Goal: Task Accomplishment & Management: Manage account settings

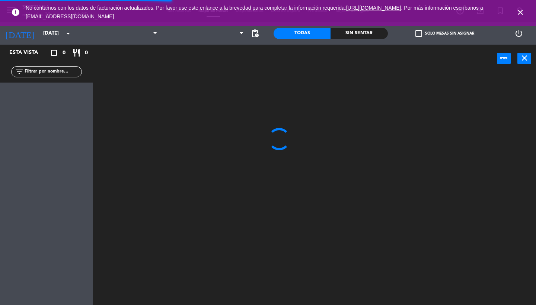
click at [523, 9] on icon "close" at bounding box center [520, 12] width 9 height 9
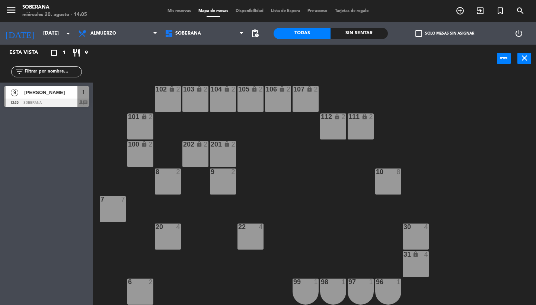
click at [175, 10] on span "Mis reservas" at bounding box center [179, 11] width 31 height 4
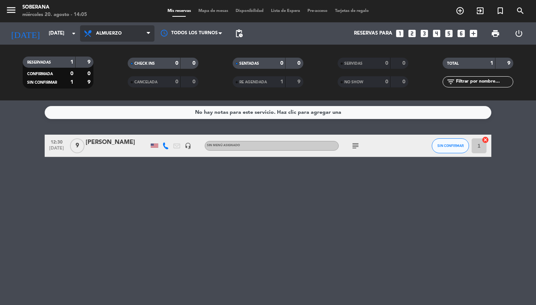
click at [115, 28] on span "Almuerzo" at bounding box center [117, 33] width 74 height 16
click at [101, 85] on div "menu Soberana [DATE] 20. agosto - 14:05 Mis reservas Mapa de mesas Disponibilid…" at bounding box center [268, 50] width 536 height 101
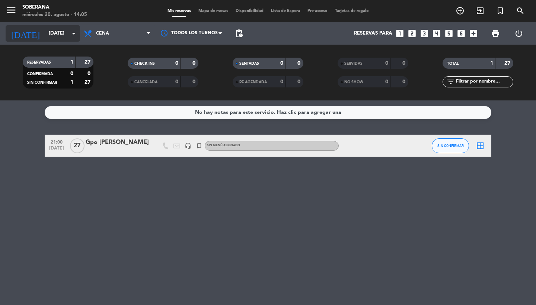
click at [61, 37] on input "[DATE]" at bounding box center [78, 33] width 66 height 13
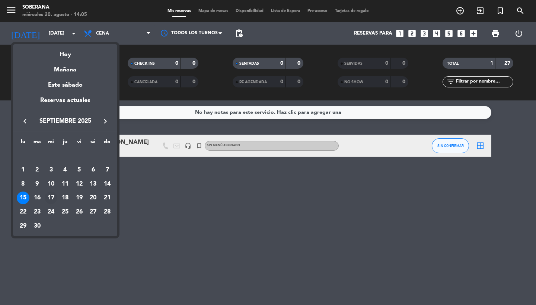
click at [50, 200] on div "17" at bounding box center [51, 198] width 13 height 13
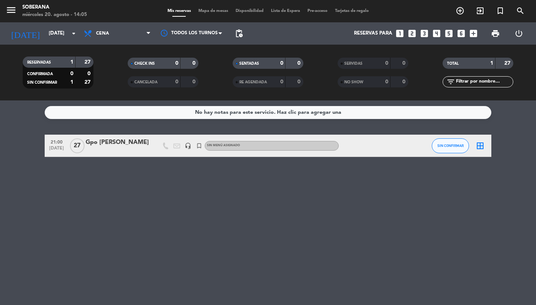
type input "[DATE]"
click at [207, 10] on span "Mapa de mesas" at bounding box center [213, 11] width 37 height 4
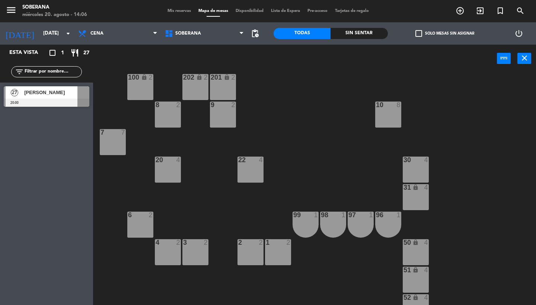
scroll to position [70, 0]
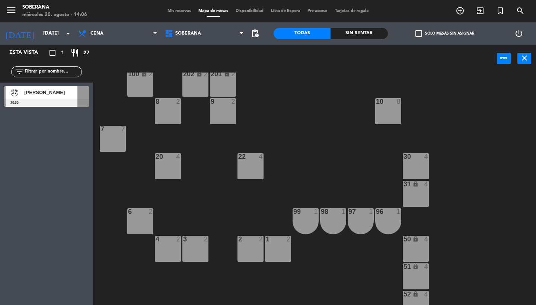
click at [84, 101] on div at bounding box center [47, 103] width 86 height 8
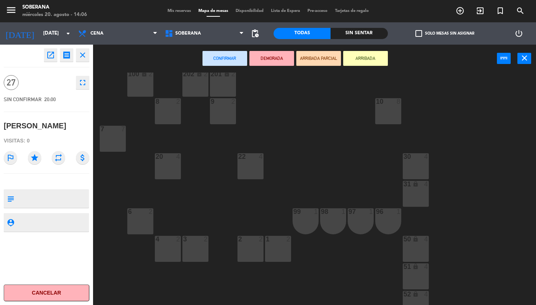
click at [278, 252] on div "1 2" at bounding box center [278, 249] width 26 height 26
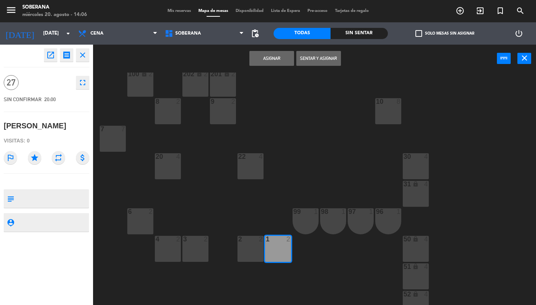
click at [251, 251] on div "2 2" at bounding box center [251, 249] width 26 height 26
click at [201, 249] on div "3 2" at bounding box center [195, 249] width 26 height 26
click at [162, 251] on div "4 2" at bounding box center [168, 249] width 26 height 26
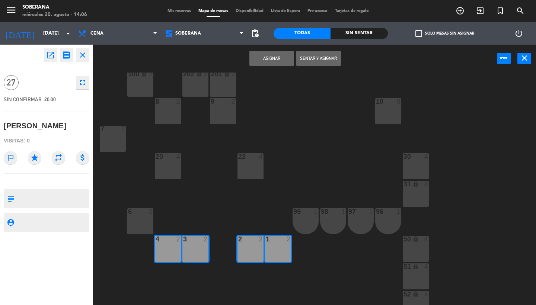
click at [138, 227] on div "6 2" at bounding box center [140, 221] width 26 height 26
click at [168, 171] on div "20 4" at bounding box center [168, 166] width 26 height 26
click at [254, 170] on div "22 4" at bounding box center [251, 166] width 26 height 26
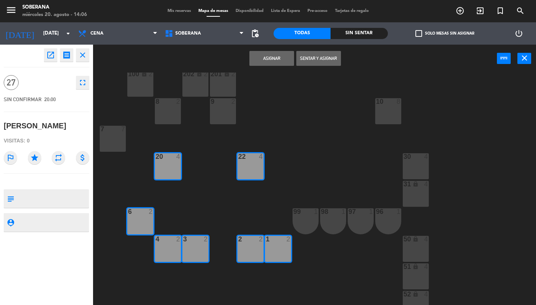
click at [113, 139] on div "7 7" at bounding box center [113, 139] width 26 height 26
click at [418, 166] on div "30 4" at bounding box center [416, 166] width 26 height 26
click at [416, 193] on div "31 lock 4" at bounding box center [416, 194] width 26 height 26
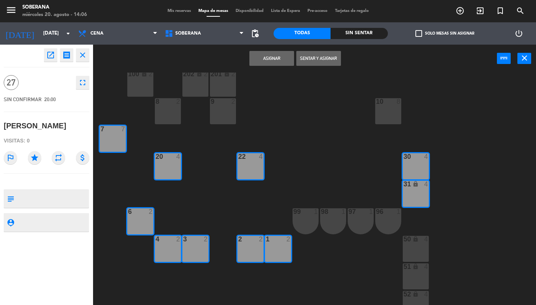
click at [389, 112] on div "10 8" at bounding box center [388, 111] width 26 height 26
click at [282, 62] on button "Asignar" at bounding box center [271, 58] width 45 height 15
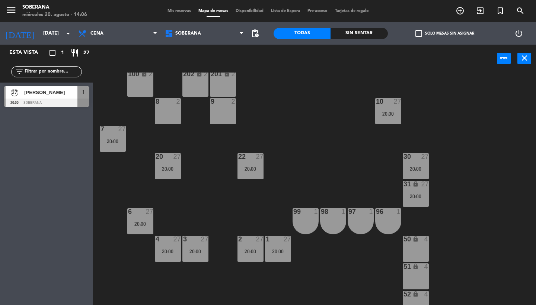
click at [159, 108] on div "8 2" at bounding box center [168, 111] width 26 height 26
click at [314, 58] on button "Bloquear Mesa" at bounding box center [318, 58] width 45 height 15
click at [233, 104] on div "2" at bounding box center [234, 101] width 4 height 7
click at [323, 58] on button "Bloquear Mesa" at bounding box center [318, 58] width 45 height 15
click at [330, 170] on div "102 lock 2 103 lock 2 104 lock 2 105 lock 2 106 lock 2 107 lock 2 101 lock 2 11…" at bounding box center [317, 189] width 438 height 233
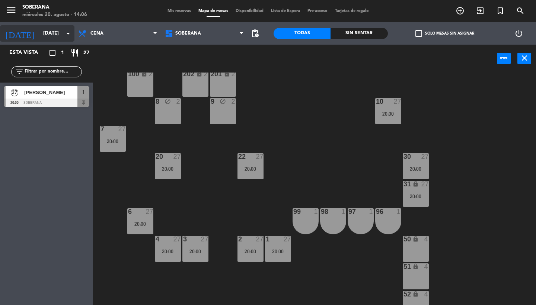
click at [50, 31] on input "[DATE]" at bounding box center [72, 33] width 66 height 13
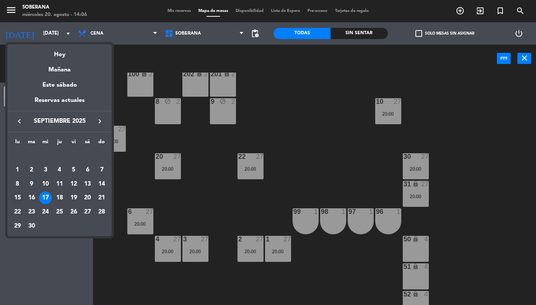
click at [18, 202] on div "15" at bounding box center [17, 198] width 13 height 13
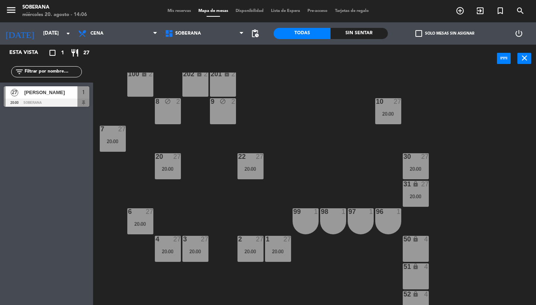
scroll to position [0, 0]
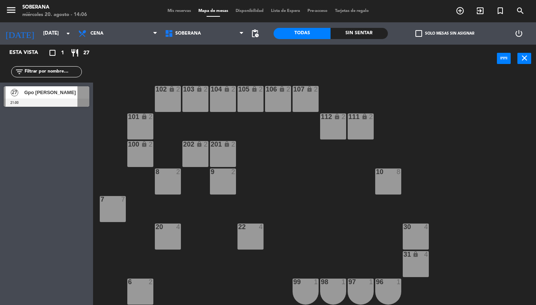
click at [81, 93] on div at bounding box center [83, 92] width 12 height 12
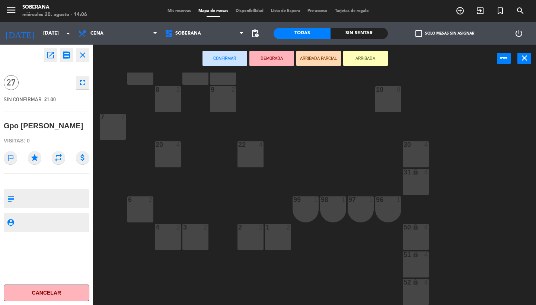
scroll to position [82, 0]
click at [288, 238] on div "1 2" at bounding box center [278, 237] width 26 height 26
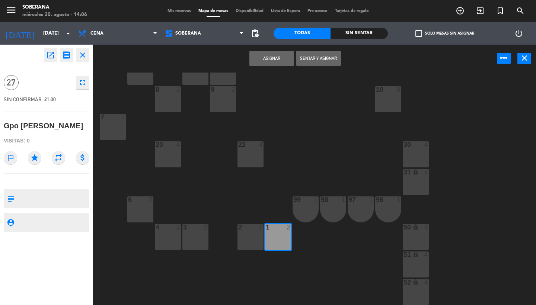
click at [244, 237] on div "2 2" at bounding box center [251, 237] width 26 height 26
click at [197, 238] on div "3 2" at bounding box center [195, 237] width 26 height 26
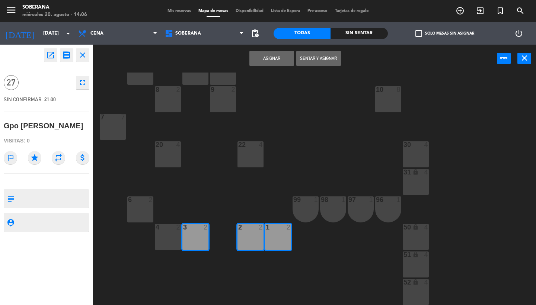
click at [167, 236] on div "4 2" at bounding box center [168, 237] width 26 height 26
click at [143, 209] on div "6 2" at bounding box center [140, 210] width 26 height 26
click at [115, 126] on div "7 7" at bounding box center [113, 127] width 26 height 26
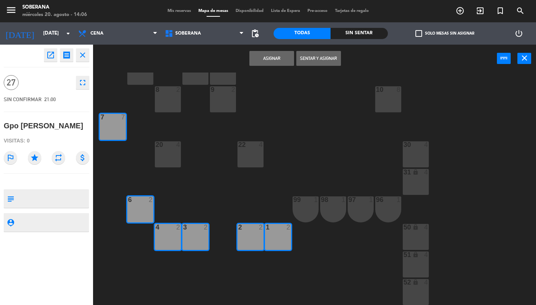
click at [160, 105] on div "8 2" at bounding box center [168, 99] width 26 height 26
click at [163, 105] on div "8 2" at bounding box center [168, 99] width 26 height 26
click at [167, 151] on div "20 4" at bounding box center [168, 154] width 26 height 26
click at [249, 160] on div "22 4" at bounding box center [251, 154] width 26 height 26
click at [415, 154] on div "30 4" at bounding box center [416, 154] width 26 height 26
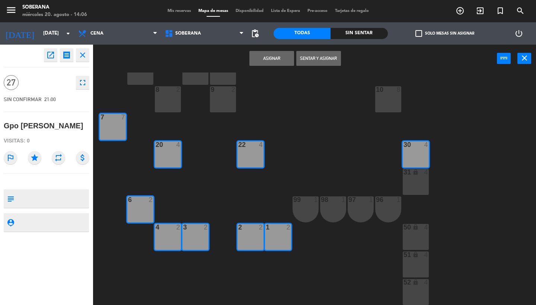
click at [386, 90] on div at bounding box center [388, 89] width 12 height 7
click at [421, 185] on div "31 lock 4" at bounding box center [416, 182] width 26 height 26
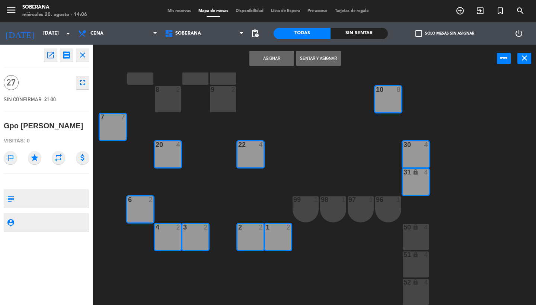
click at [270, 58] on button "Asignar" at bounding box center [271, 58] width 45 height 15
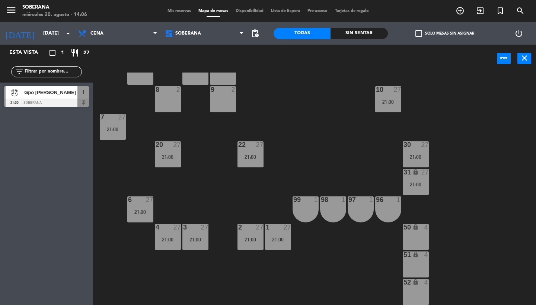
click at [163, 101] on div "8 2" at bounding box center [168, 99] width 26 height 26
click at [315, 59] on button "Bloquear Mesa" at bounding box center [318, 58] width 45 height 15
click at [227, 104] on div "9 2" at bounding box center [223, 99] width 26 height 26
click at [326, 60] on button "Bloquear Mesa" at bounding box center [318, 58] width 45 height 15
click at [312, 202] on div "1" at bounding box center [318, 200] width 12 height 7
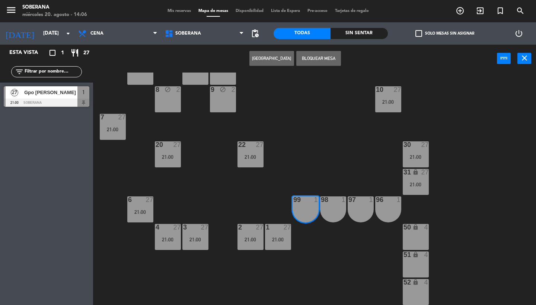
click at [326, 62] on button "Bloquear Mesa" at bounding box center [318, 58] width 45 height 15
click at [327, 199] on div at bounding box center [333, 200] width 12 height 7
click at [319, 60] on button "Bloquear Mesa" at bounding box center [318, 58] width 45 height 15
click at [363, 206] on div "97 1" at bounding box center [361, 210] width 26 height 26
click at [321, 58] on button "Bloquear Mesa" at bounding box center [318, 58] width 45 height 15
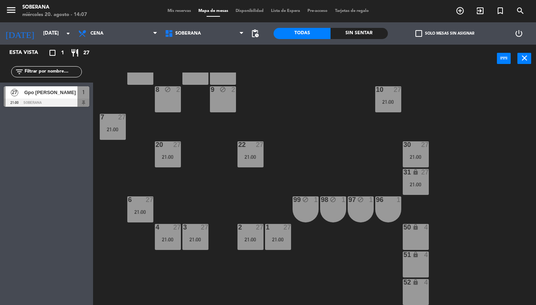
click at [393, 207] on div "96 1" at bounding box center [388, 210] width 26 height 26
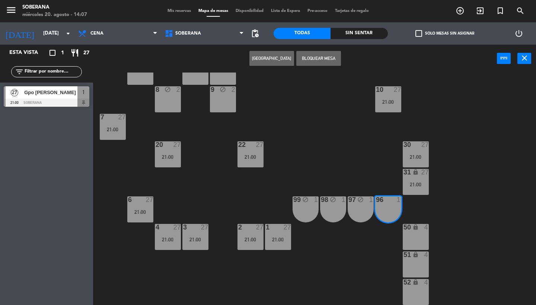
click at [327, 60] on button "Bloquear Mesa" at bounding box center [318, 58] width 45 height 15
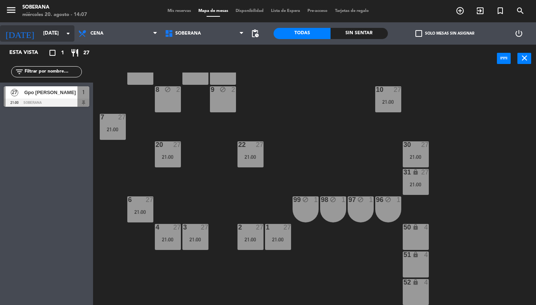
click at [51, 35] on input "[DATE]" at bounding box center [72, 33] width 66 height 13
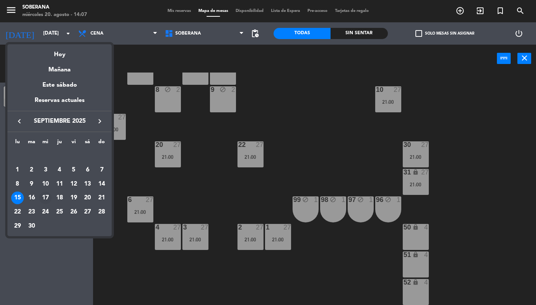
click at [44, 196] on div "17" at bounding box center [45, 198] width 13 height 13
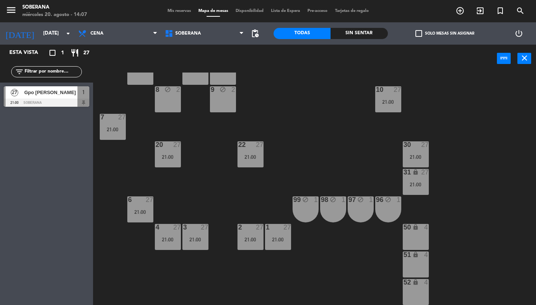
type input "[DATE]"
click at [309, 213] on div "99 1" at bounding box center [306, 210] width 26 height 26
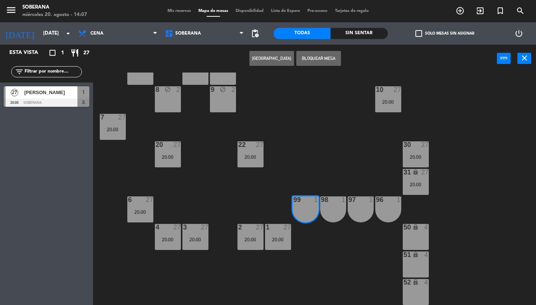
click at [324, 60] on button "Bloquear Mesa" at bounding box center [318, 58] width 45 height 15
click at [330, 197] on div at bounding box center [333, 200] width 12 height 7
click at [325, 58] on button "Bloquear Mesa" at bounding box center [318, 58] width 45 height 15
click at [362, 208] on div "97 1" at bounding box center [361, 210] width 26 height 26
click at [320, 61] on button "Bloquear Mesa" at bounding box center [318, 58] width 45 height 15
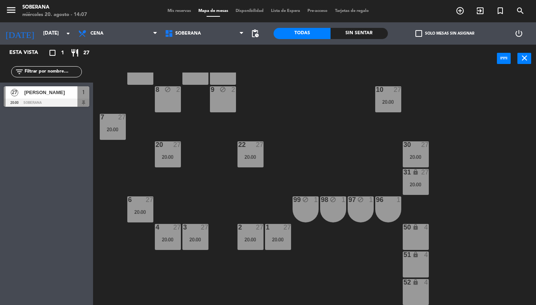
click at [385, 198] on div at bounding box center [388, 200] width 12 height 7
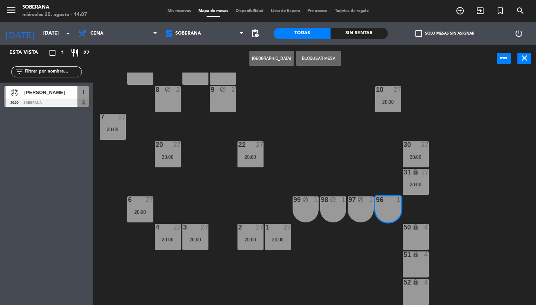
click at [325, 58] on button "Bloquear Mesa" at bounding box center [318, 58] width 45 height 15
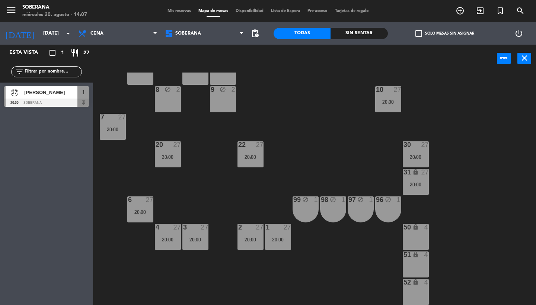
click at [182, 13] on span "Mis reservas" at bounding box center [179, 11] width 31 height 4
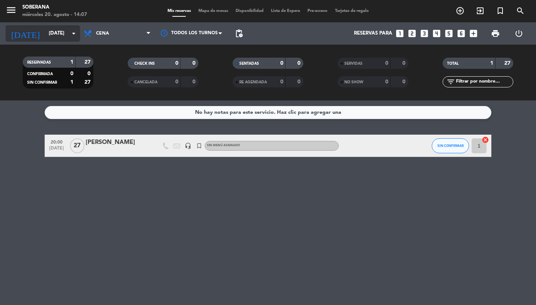
click at [45, 35] on input "[DATE]" at bounding box center [78, 33] width 66 height 13
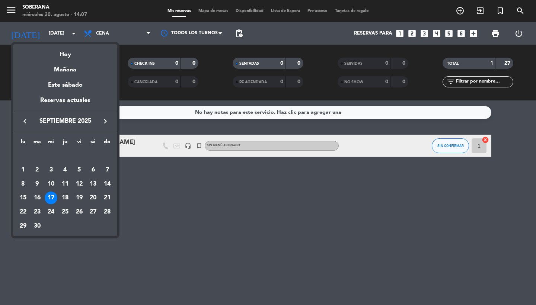
click at [21, 124] on icon "keyboard_arrow_left" at bounding box center [24, 121] width 9 height 9
click at [52, 200] on div "20" at bounding box center [51, 198] width 13 height 13
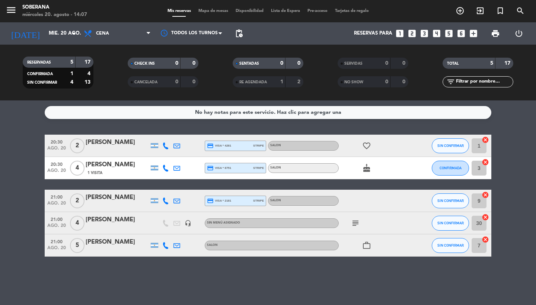
click at [353, 225] on icon "subject" at bounding box center [355, 223] width 9 height 9
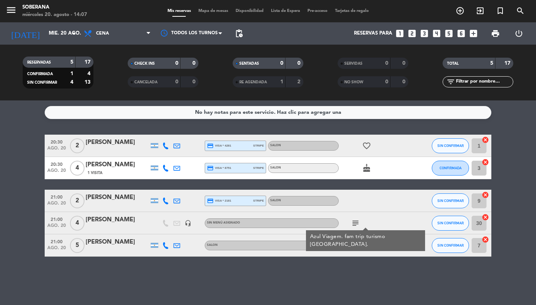
click at [19, 200] on bookings-row "20:30 [DATE] 2 [PERSON_NAME] credit_card visa * 4281 stripe SALON favorite_bord…" at bounding box center [268, 196] width 536 height 122
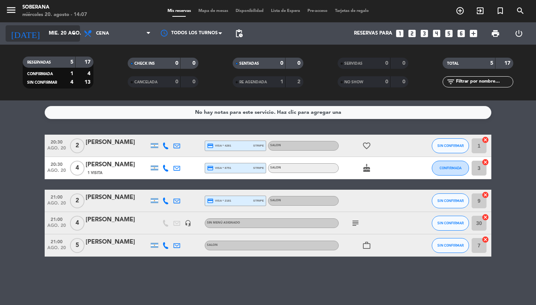
click at [67, 33] on input "mié. 20 ago." at bounding box center [78, 33] width 66 height 13
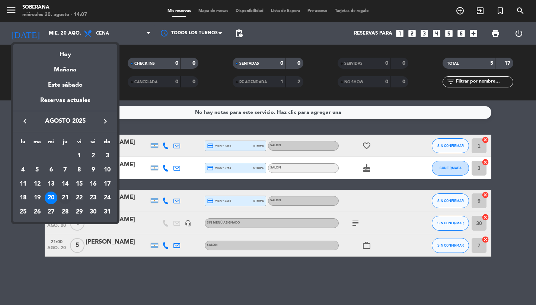
click at [64, 197] on div "21" at bounding box center [65, 198] width 13 height 13
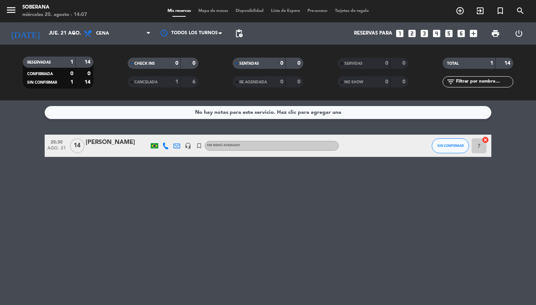
click at [188, 148] on icon "headset_mic" at bounding box center [188, 146] width 7 height 7
click at [46, 23] on div "[DATE] [DATE] arrow_drop_down" at bounding box center [43, 33] width 74 height 22
click at [47, 35] on input "jue. 21 ago." at bounding box center [78, 33] width 66 height 13
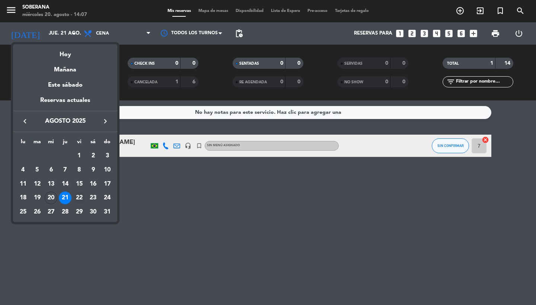
click at [79, 198] on div "22" at bounding box center [79, 198] width 13 height 13
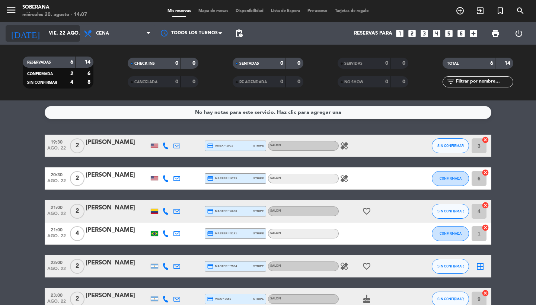
click at [66, 36] on input "vie. 22 ago." at bounding box center [78, 33] width 66 height 13
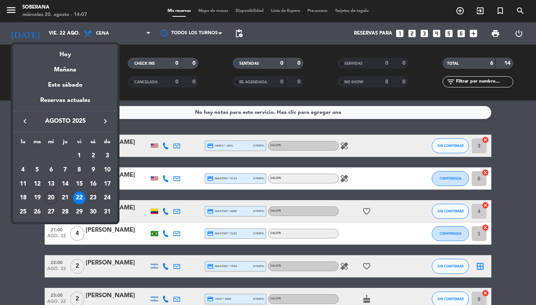
click at [94, 199] on div "23" at bounding box center [93, 198] width 13 height 13
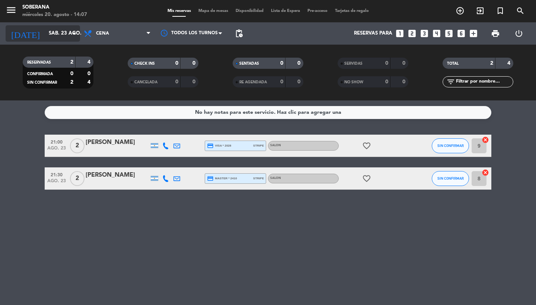
click at [63, 40] on input "sáb. 23 ago." at bounding box center [78, 33] width 66 height 13
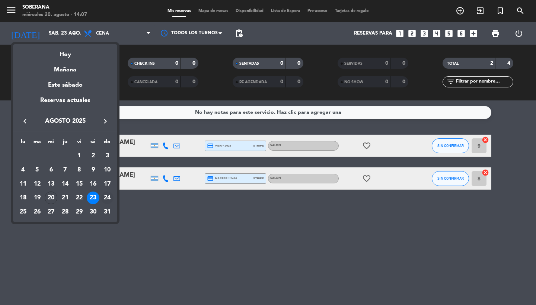
click at [109, 200] on div "24" at bounding box center [107, 198] width 13 height 13
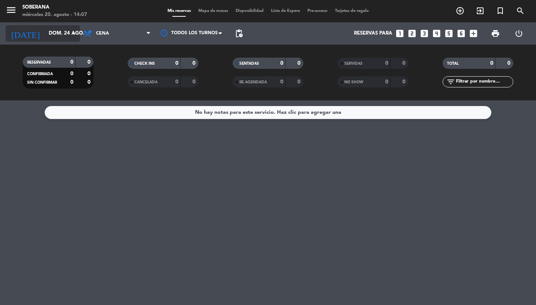
click at [67, 31] on input "dom. 24 ago." at bounding box center [78, 33] width 66 height 13
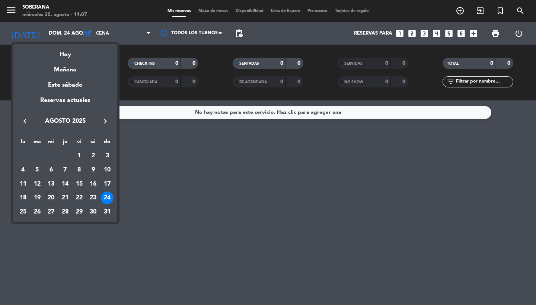
click at [23, 213] on div "25" at bounding box center [23, 212] width 13 height 13
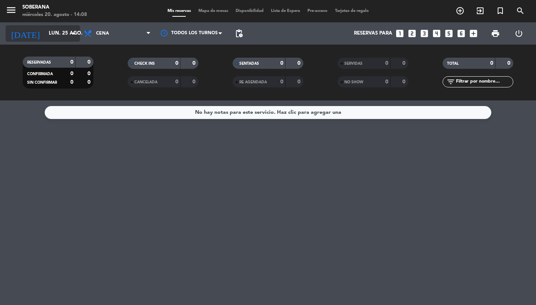
click at [53, 39] on input "lun. 25 ago." at bounding box center [78, 33] width 66 height 13
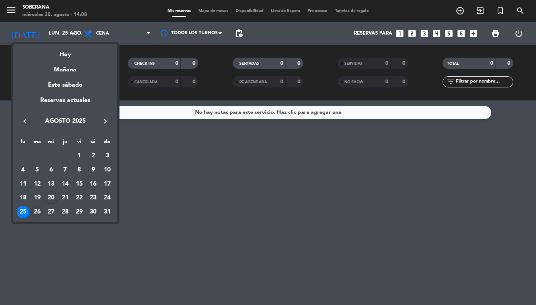
click at [35, 212] on div "26" at bounding box center [37, 212] width 13 height 13
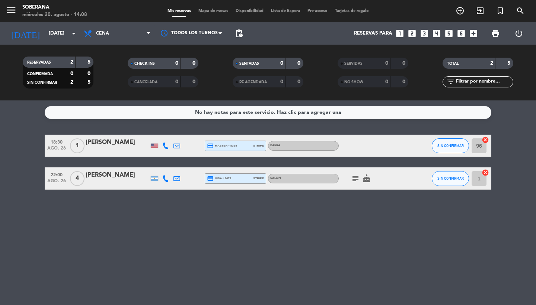
click at [358, 177] on icon "subject" at bounding box center [355, 178] width 9 height 9
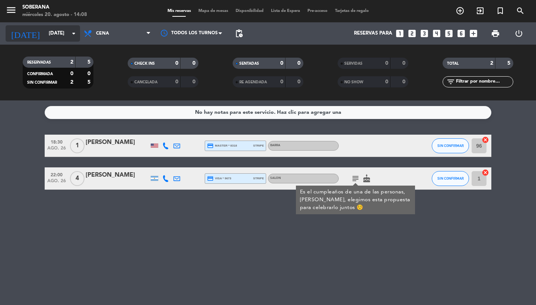
click at [58, 33] on input "[DATE]" at bounding box center [78, 33] width 66 height 13
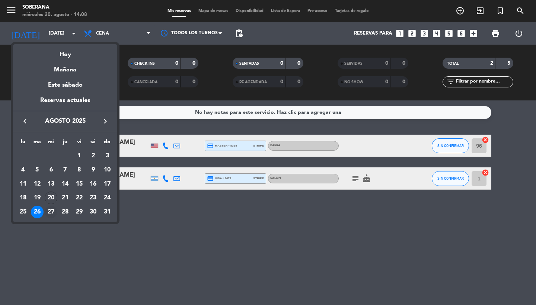
click at [51, 212] on div "27" at bounding box center [51, 212] width 13 height 13
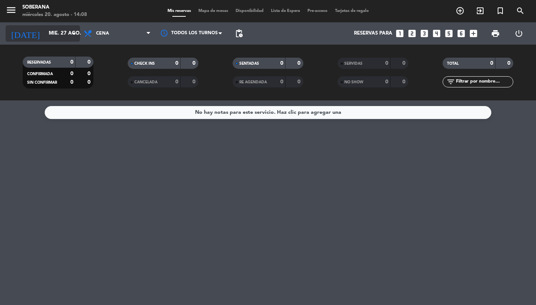
click at [62, 39] on input "mié. 27 ago." at bounding box center [78, 33] width 66 height 13
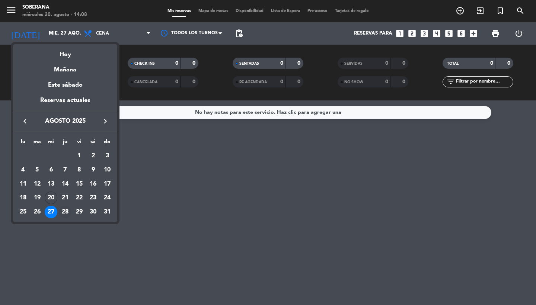
click at [67, 215] on div "28" at bounding box center [65, 212] width 13 height 13
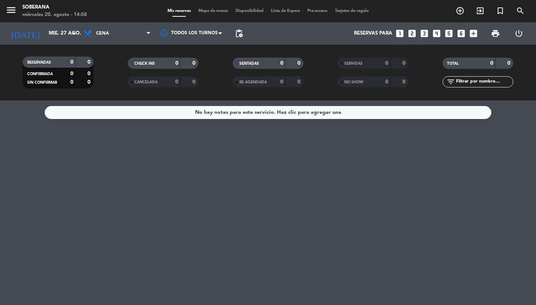
type input "jue. 28 ago."
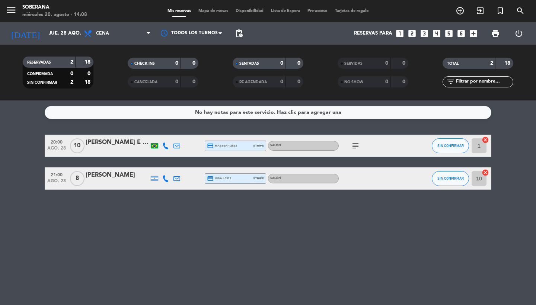
click at [356, 147] on icon "subject" at bounding box center [355, 145] width 9 height 9
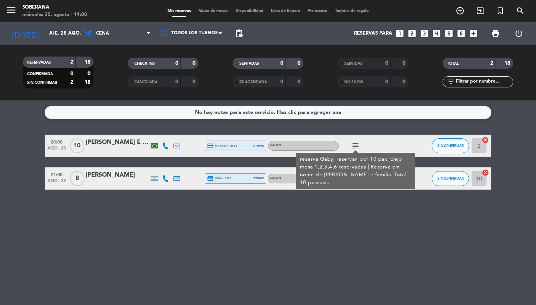
click at [115, 143] on div "[PERSON_NAME] E AMIGOS" at bounding box center [117, 143] width 63 height 10
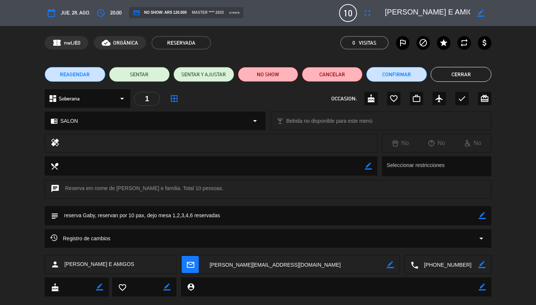
click at [485, 214] on icon "border_color" at bounding box center [482, 215] width 7 height 7
type textarea "reserva Gaby, reservan por 10 pax, dejo mesa 1,2,3,4,6 reservadas, menu a la ca…"
click at [483, 217] on icon at bounding box center [482, 215] width 7 height 7
click at [466, 76] on button "Cerrar" at bounding box center [461, 74] width 61 height 15
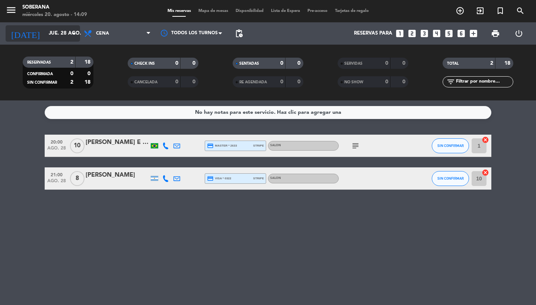
click at [65, 34] on input "jue. 28 ago." at bounding box center [78, 33] width 66 height 13
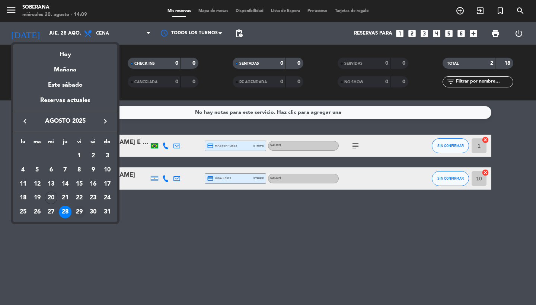
click at [80, 214] on div "29" at bounding box center [79, 212] width 13 height 13
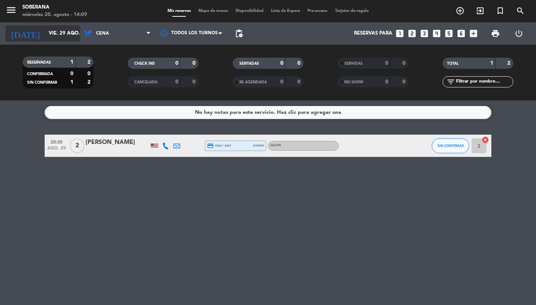
click at [58, 35] on input "vie. 29 ago." at bounding box center [78, 33] width 66 height 13
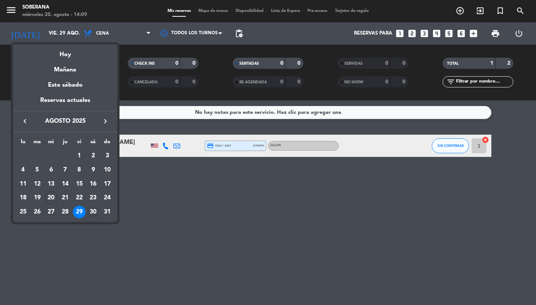
click at [92, 213] on div "30" at bounding box center [93, 212] width 13 height 13
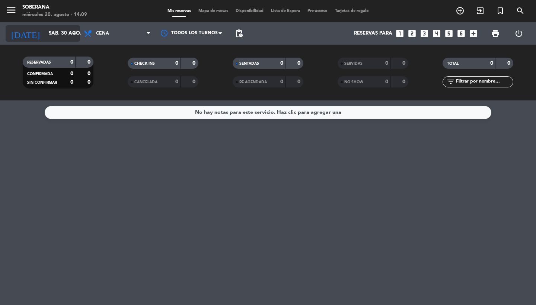
click at [51, 41] on div "[DATE] [DATE] arrow_drop_down" at bounding box center [43, 33] width 74 height 16
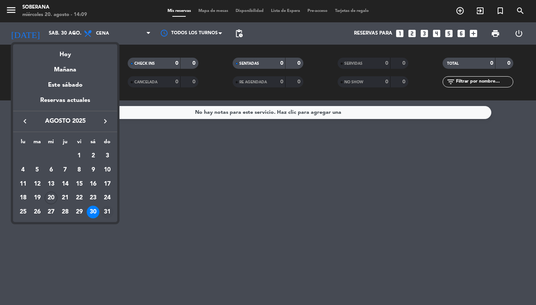
click at [108, 213] on div "31" at bounding box center [107, 212] width 13 height 13
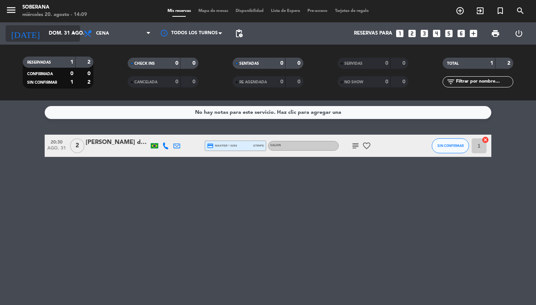
click at [45, 35] on input "dom. 31 ago." at bounding box center [78, 33] width 66 height 13
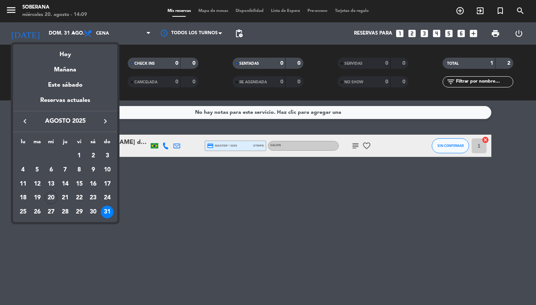
click at [106, 120] on icon "keyboard_arrow_right" at bounding box center [105, 121] width 9 height 9
click at [22, 169] on div "1" at bounding box center [23, 170] width 13 height 13
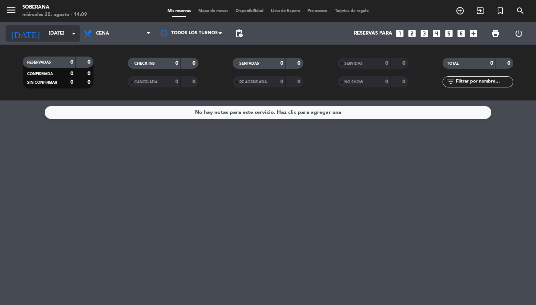
click at [52, 36] on input "[DATE]" at bounding box center [78, 33] width 66 height 13
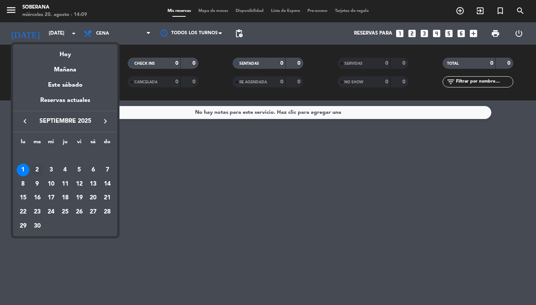
click at [35, 172] on div "2" at bounding box center [37, 170] width 13 height 13
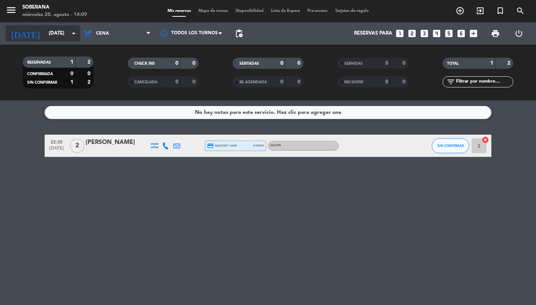
click at [48, 33] on input "[DATE]" at bounding box center [78, 33] width 66 height 13
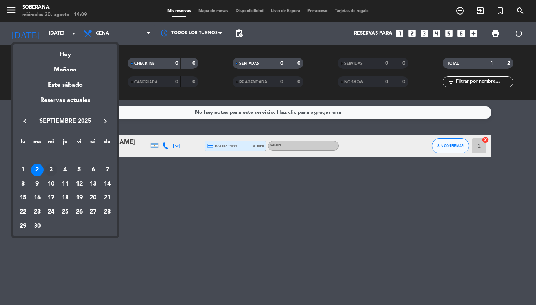
click at [49, 172] on div "3" at bounding box center [51, 170] width 13 height 13
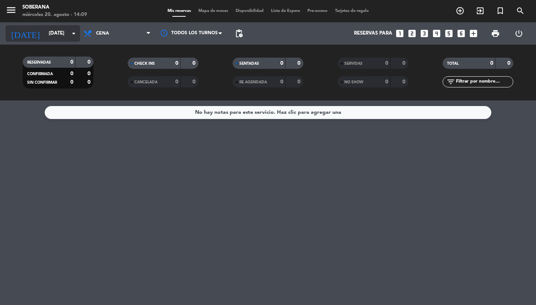
click at [58, 41] on div "[DATE] [DATE] arrow_drop_down" at bounding box center [43, 33] width 74 height 16
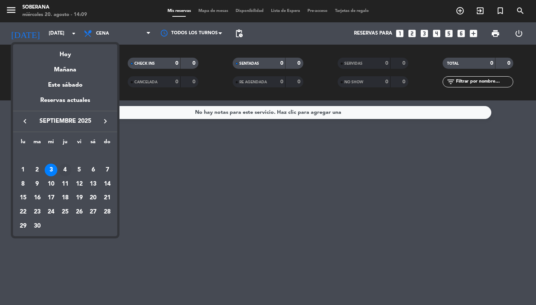
click at [65, 172] on div "4" at bounding box center [65, 170] width 13 height 13
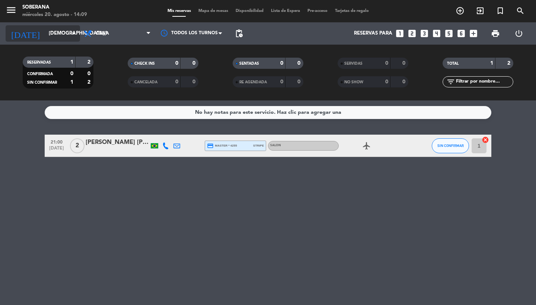
click at [48, 40] on input "[DEMOGRAPHIC_DATA][DATE]" at bounding box center [78, 33] width 66 height 13
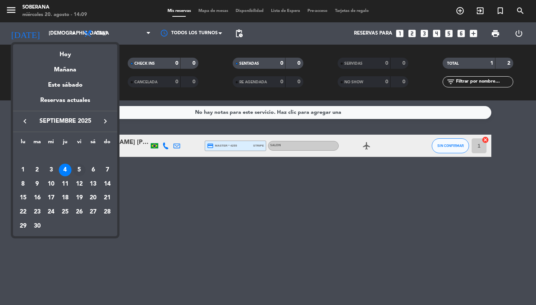
click at [76, 168] on div "5" at bounding box center [79, 170] width 13 height 13
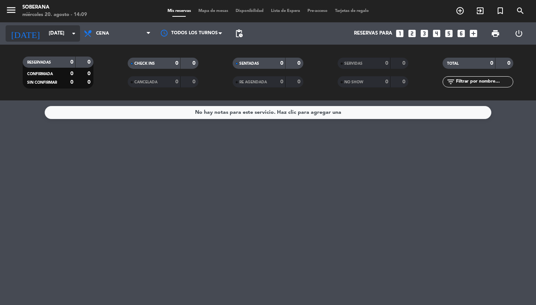
click at [62, 34] on input "[DATE]" at bounding box center [78, 33] width 66 height 13
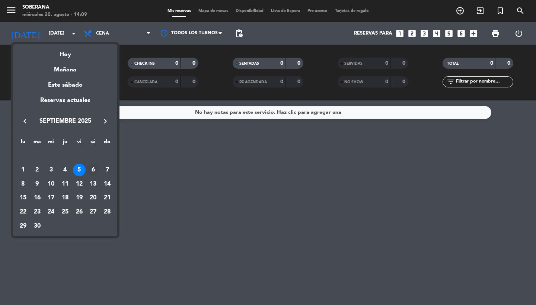
click at [94, 170] on div "6" at bounding box center [93, 170] width 13 height 13
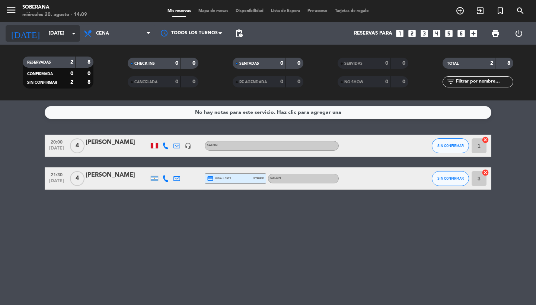
click at [45, 30] on input "[DATE]" at bounding box center [78, 33] width 66 height 13
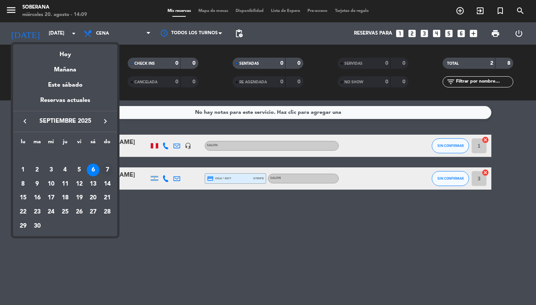
click at [107, 168] on div "7" at bounding box center [107, 170] width 13 height 13
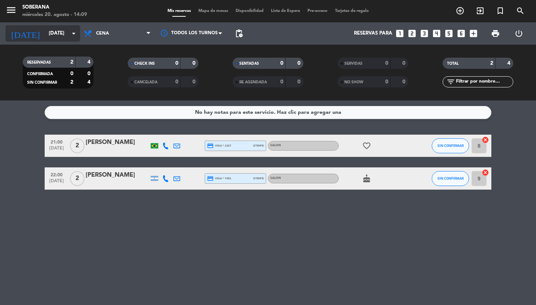
click at [45, 31] on input "[DATE]" at bounding box center [78, 33] width 66 height 13
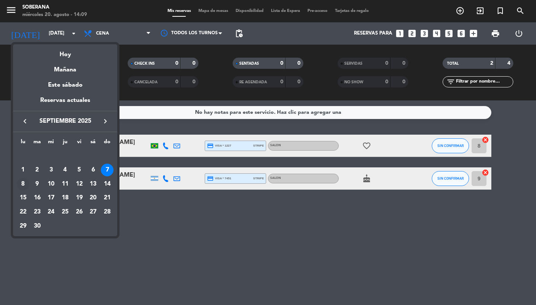
click at [21, 186] on div "8" at bounding box center [23, 184] width 13 height 13
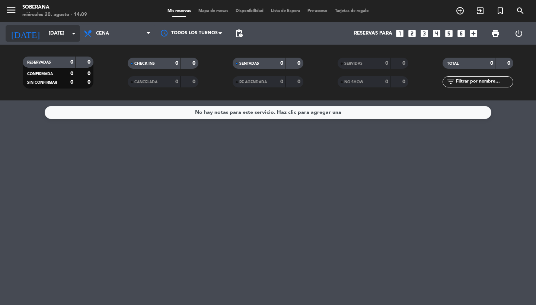
click at [48, 38] on input "[DATE]" at bounding box center [78, 33] width 66 height 13
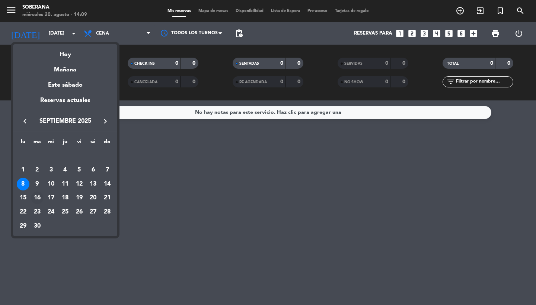
click at [41, 199] on div "16" at bounding box center [37, 198] width 13 height 13
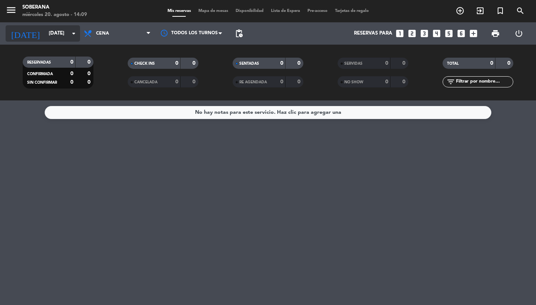
click at [55, 32] on input "[DATE]" at bounding box center [78, 33] width 66 height 13
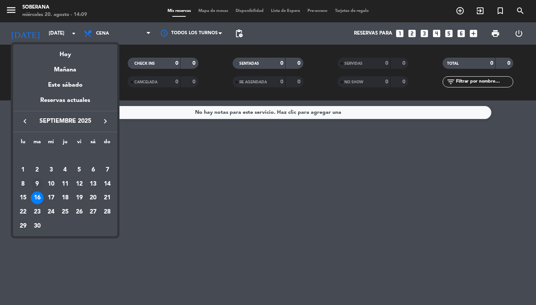
click at [38, 183] on div "9" at bounding box center [37, 184] width 13 height 13
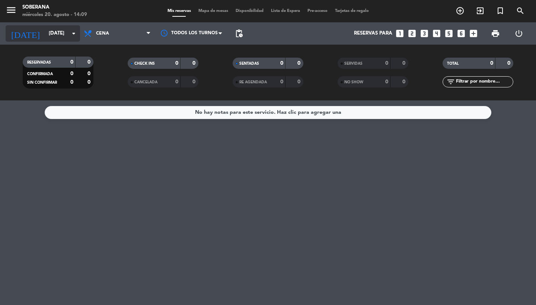
click at [45, 39] on input "[DATE]" at bounding box center [78, 33] width 66 height 13
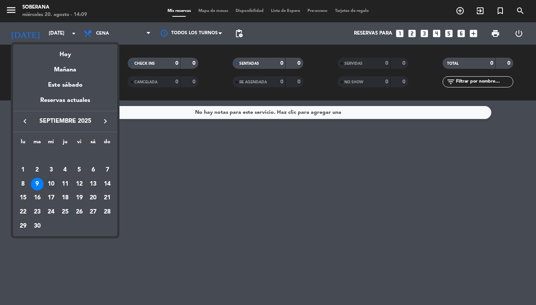
click at [50, 185] on div "10" at bounding box center [51, 184] width 13 height 13
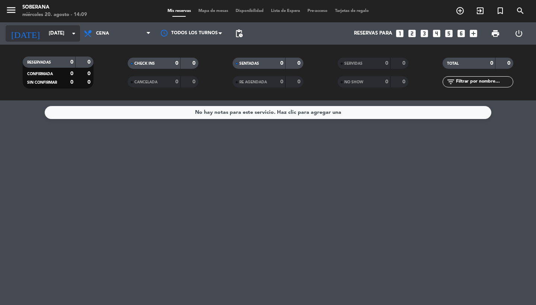
click at [45, 33] on input "[DATE]" at bounding box center [78, 33] width 66 height 13
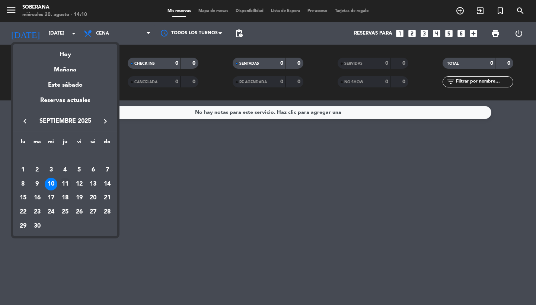
click at [65, 185] on div "11" at bounding box center [65, 184] width 13 height 13
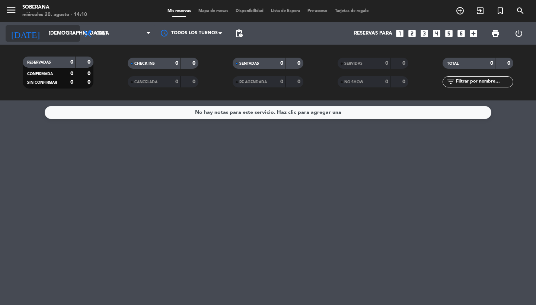
click at [57, 36] on input "[DEMOGRAPHIC_DATA][DATE]" at bounding box center [78, 33] width 66 height 13
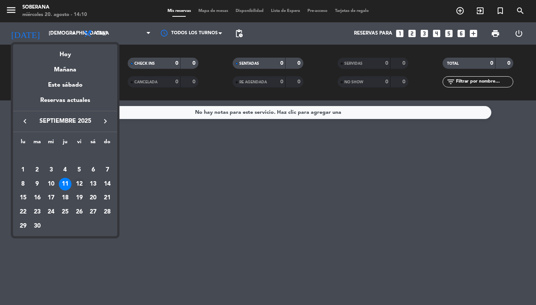
click at [78, 184] on div "12" at bounding box center [79, 184] width 13 height 13
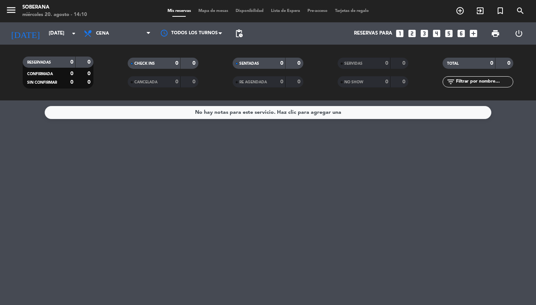
click at [78, 184] on div "No hay notas para este servicio. Haz clic para agregar una" at bounding box center [268, 203] width 536 height 205
click at [60, 38] on input "[DATE]" at bounding box center [78, 33] width 66 height 13
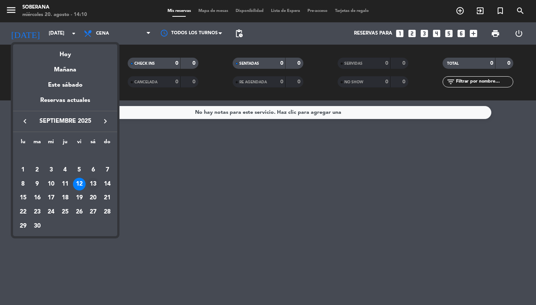
click at [94, 183] on div "13" at bounding box center [93, 184] width 13 height 13
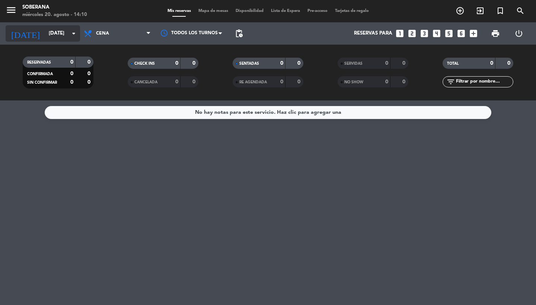
click at [58, 32] on input "[DATE]" at bounding box center [78, 33] width 66 height 13
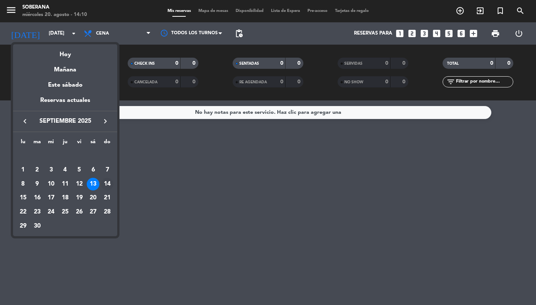
click at [108, 184] on div "14" at bounding box center [107, 184] width 13 height 13
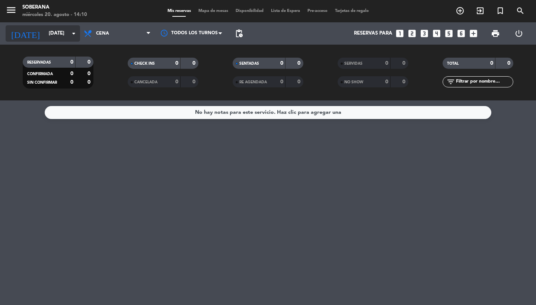
click at [61, 30] on input "[DATE]" at bounding box center [78, 33] width 66 height 13
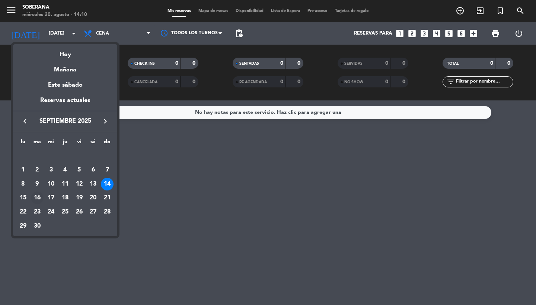
click at [36, 199] on div "16" at bounding box center [37, 198] width 13 height 13
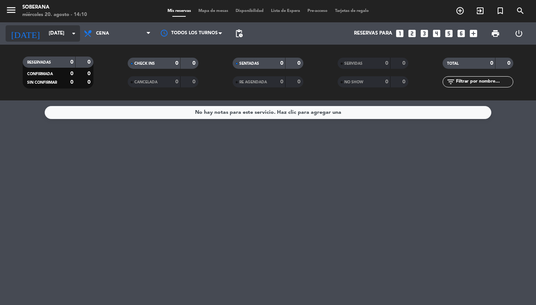
click at [64, 38] on input "[DATE]" at bounding box center [78, 33] width 66 height 13
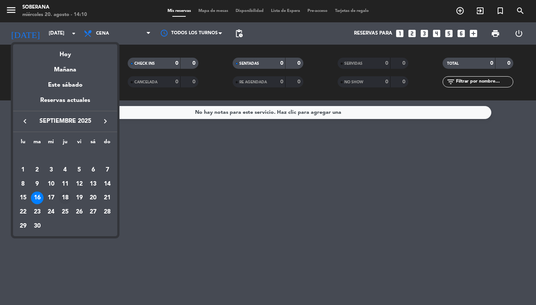
click at [66, 199] on div "18" at bounding box center [65, 198] width 13 height 13
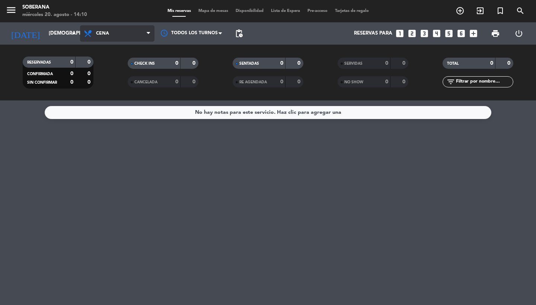
click at [122, 38] on span "Cena" at bounding box center [117, 33] width 74 height 16
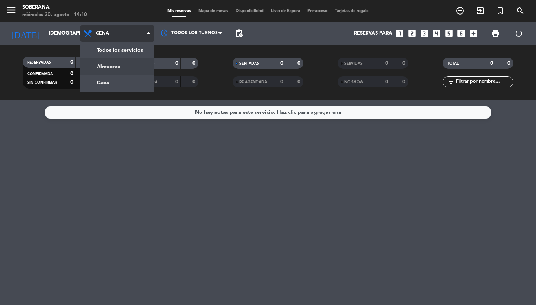
click at [112, 67] on div "menu Soberana [DATE] 20. agosto - 14:10 Mis reservas Mapa de mesas Disponibilid…" at bounding box center [268, 50] width 536 height 101
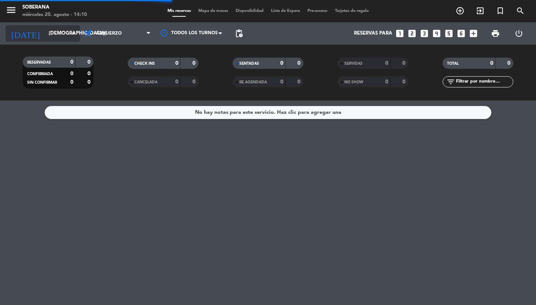
click at [50, 31] on input "[DEMOGRAPHIC_DATA][DATE]" at bounding box center [78, 33] width 66 height 13
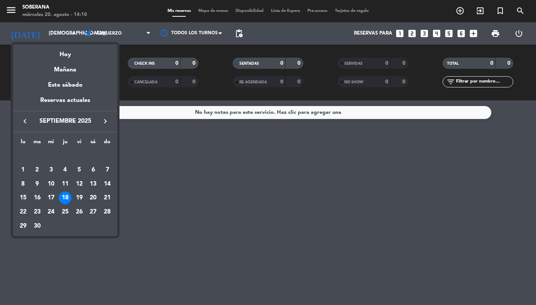
click at [26, 124] on icon "keyboard_arrow_left" at bounding box center [24, 121] width 9 height 9
click at [54, 196] on div "20" at bounding box center [51, 198] width 13 height 13
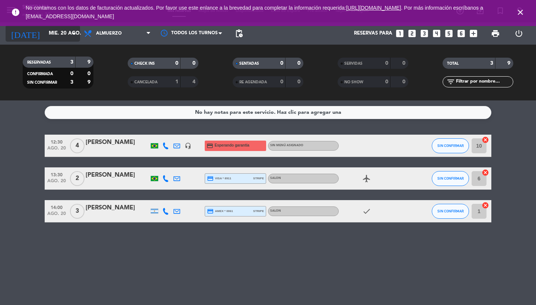
click at [63, 32] on input "mié. 20 ago." at bounding box center [78, 33] width 66 height 13
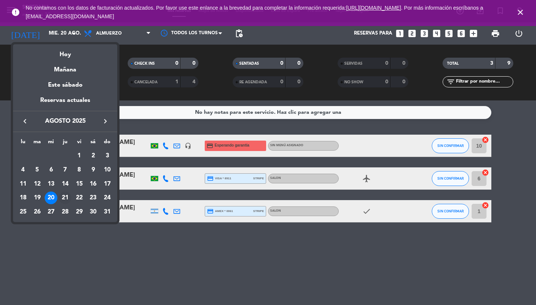
click at [66, 198] on div "21" at bounding box center [65, 198] width 13 height 13
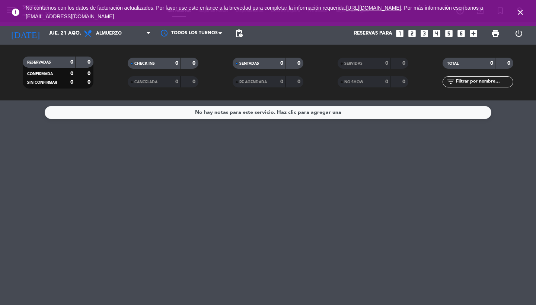
click at [519, 15] on icon "close" at bounding box center [520, 12] width 9 height 9
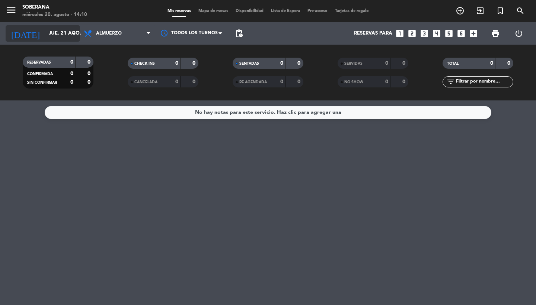
click at [52, 27] on input "jue. 21 ago." at bounding box center [78, 33] width 66 height 13
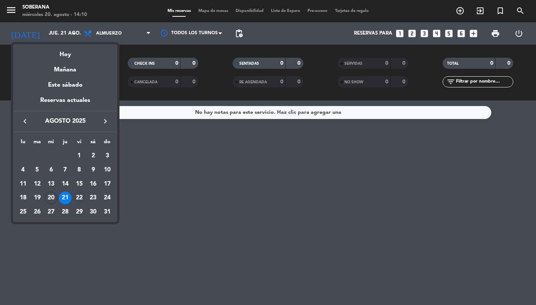
click at [79, 198] on div "22" at bounding box center [79, 198] width 13 height 13
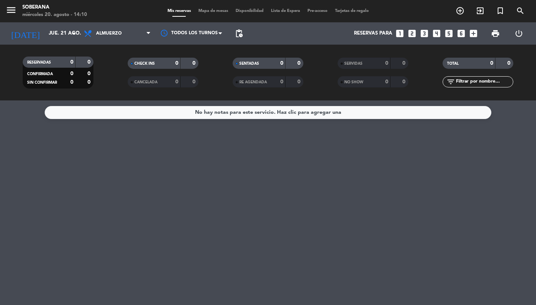
type input "vie. 22 ago."
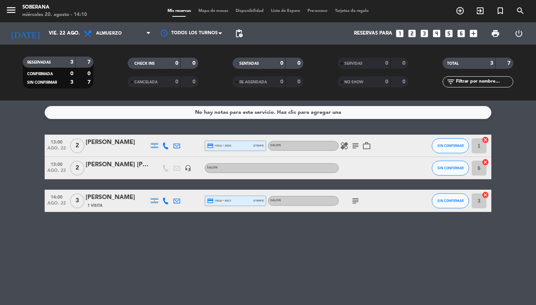
click at [355, 203] on icon "subject" at bounding box center [355, 201] width 9 height 9
click at [187, 172] on div "headset_mic" at bounding box center [187, 168] width 11 height 22
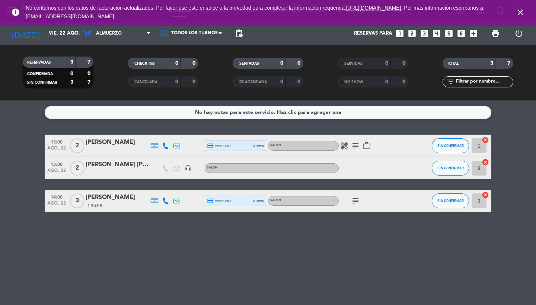
click at [522, 10] on icon "close" at bounding box center [520, 12] width 9 height 9
